Goal: Information Seeking & Learning: Learn about a topic

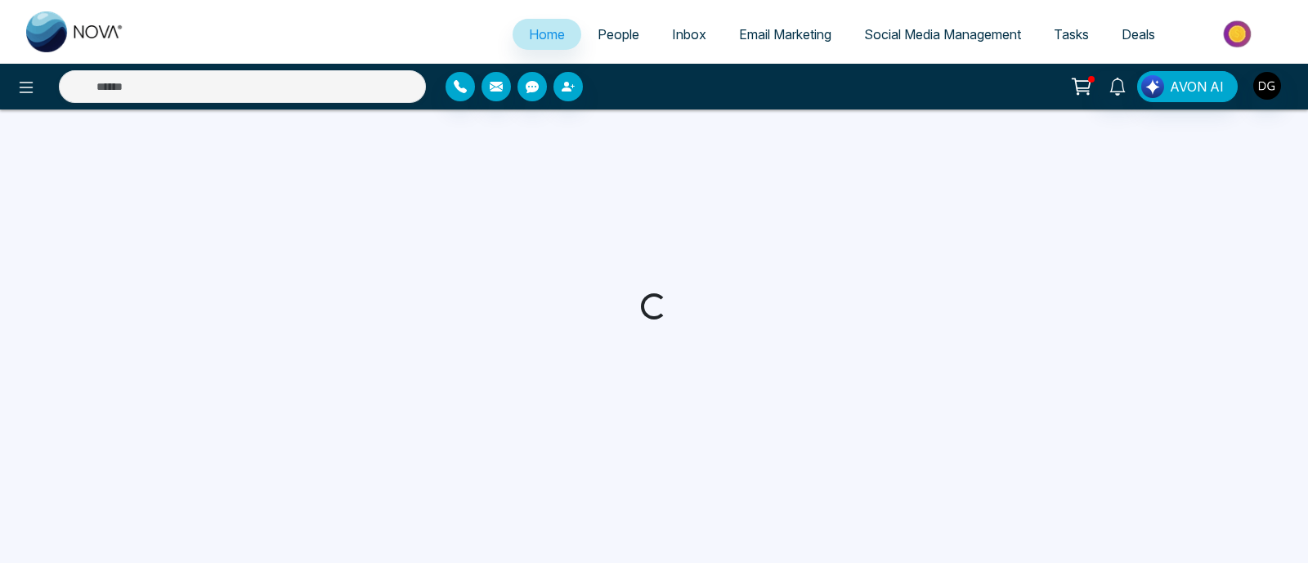
select select "*"
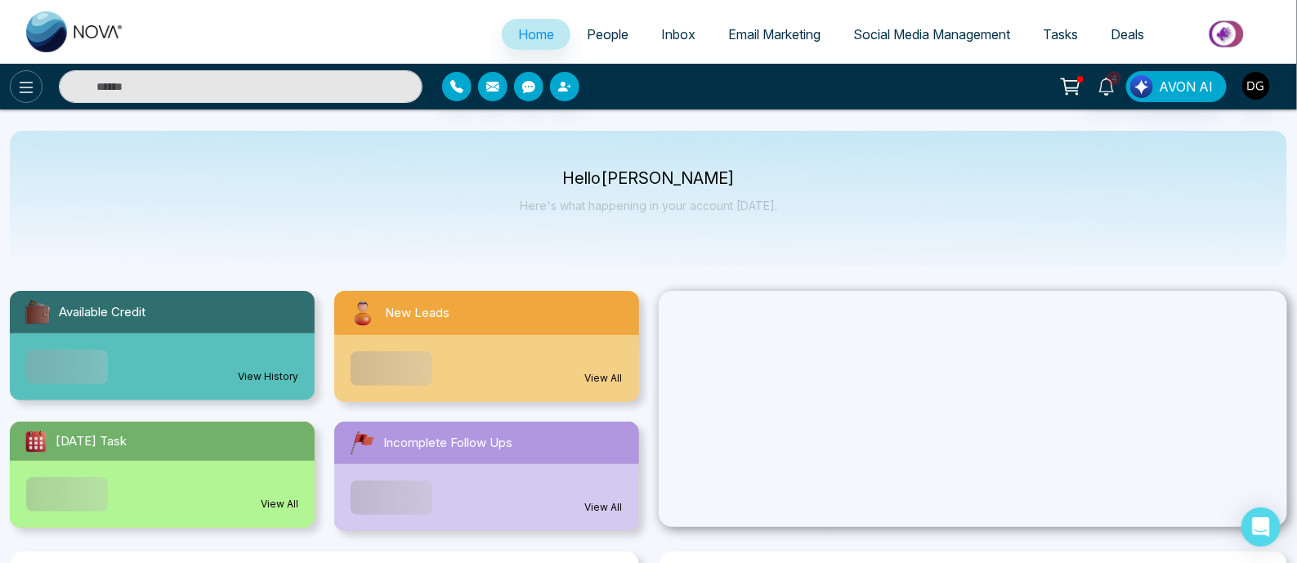
click at [20, 84] on icon at bounding box center [26, 88] width 20 height 20
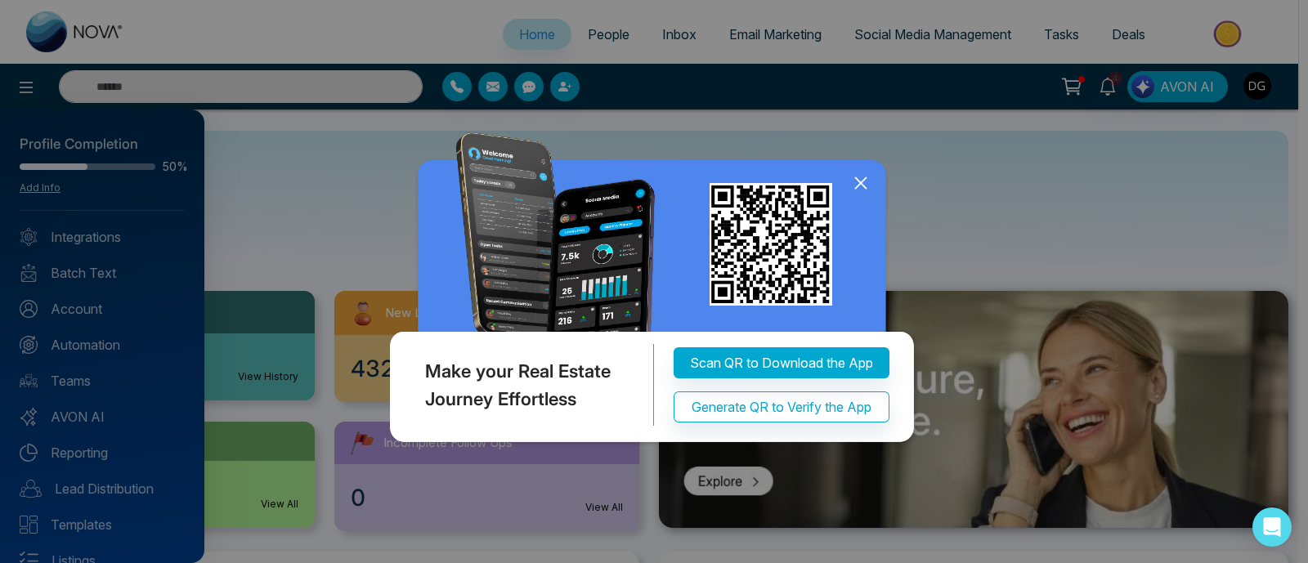
click at [856, 183] on icon at bounding box center [860, 183] width 25 height 25
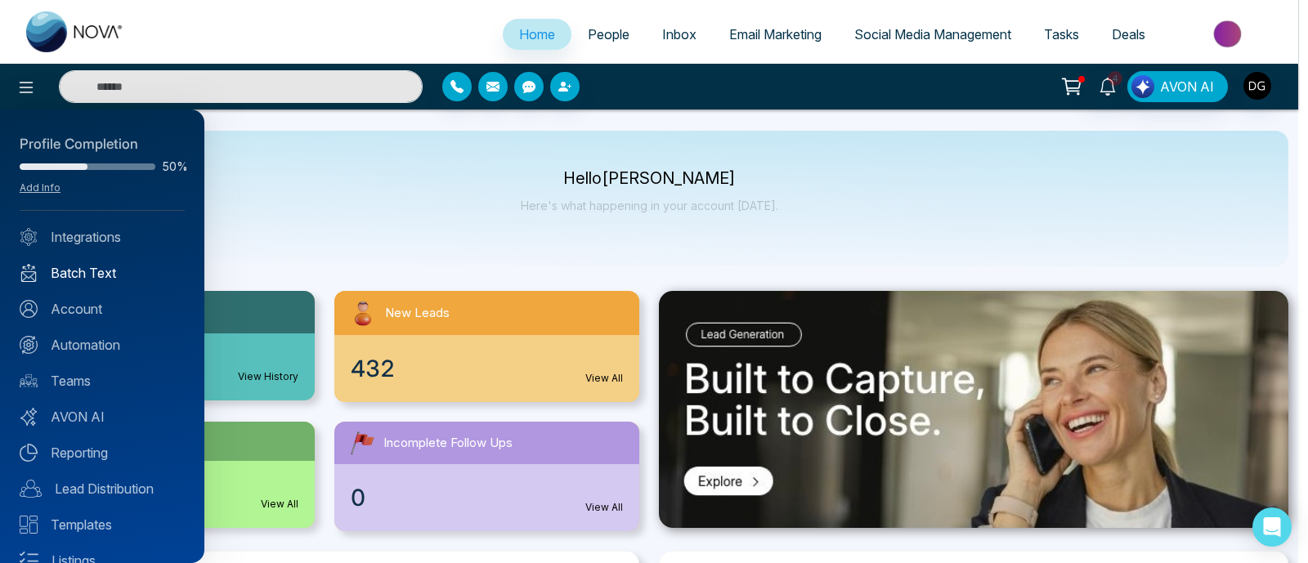
click at [105, 271] on link "Batch Text" at bounding box center [102, 273] width 165 height 20
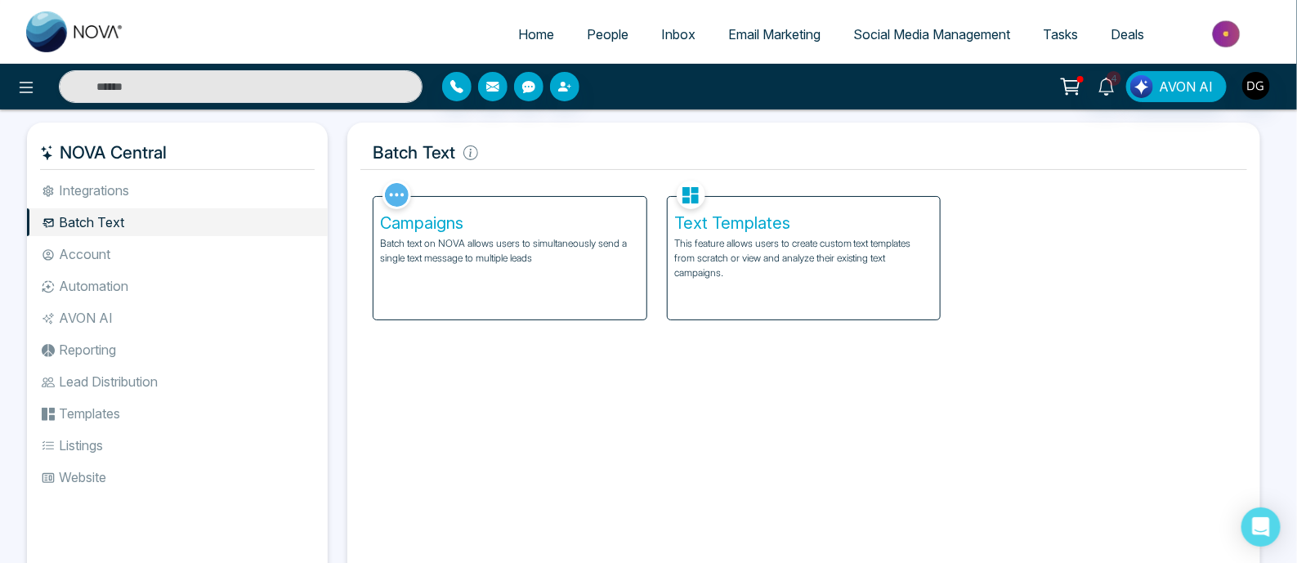
click at [790, 274] on p "This feature allows users to create custom text templates from scratch or view …" at bounding box center [804, 258] width 260 height 44
click at [488, 289] on div "Campaigns Batch text on NOVA allows users to simultaneously send a single text …" at bounding box center [509, 258] width 273 height 123
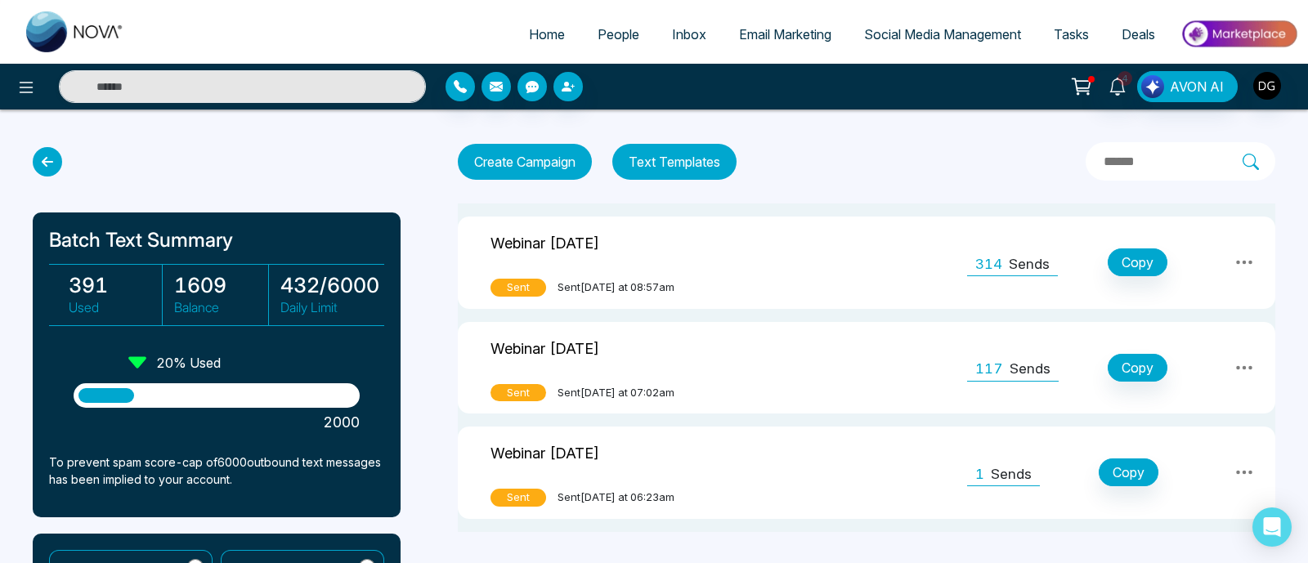
click at [542, 29] on span "Home" at bounding box center [547, 34] width 36 height 16
select select "*"
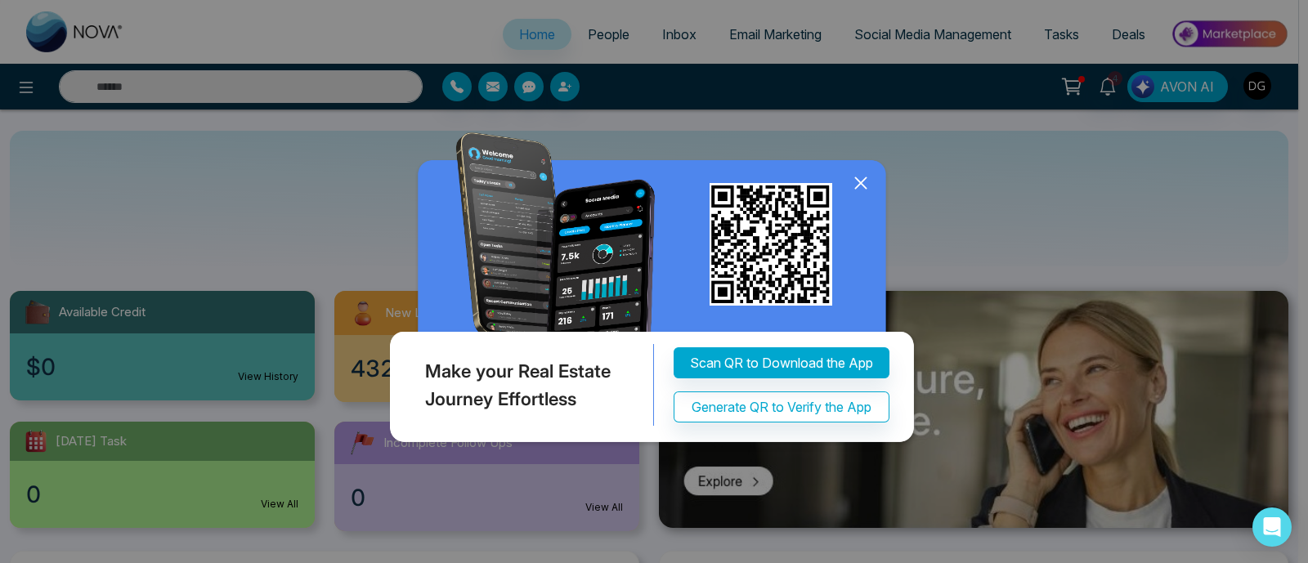
click at [858, 185] on icon at bounding box center [860, 182] width 11 height 11
